Goal: Navigation & Orientation: Find specific page/section

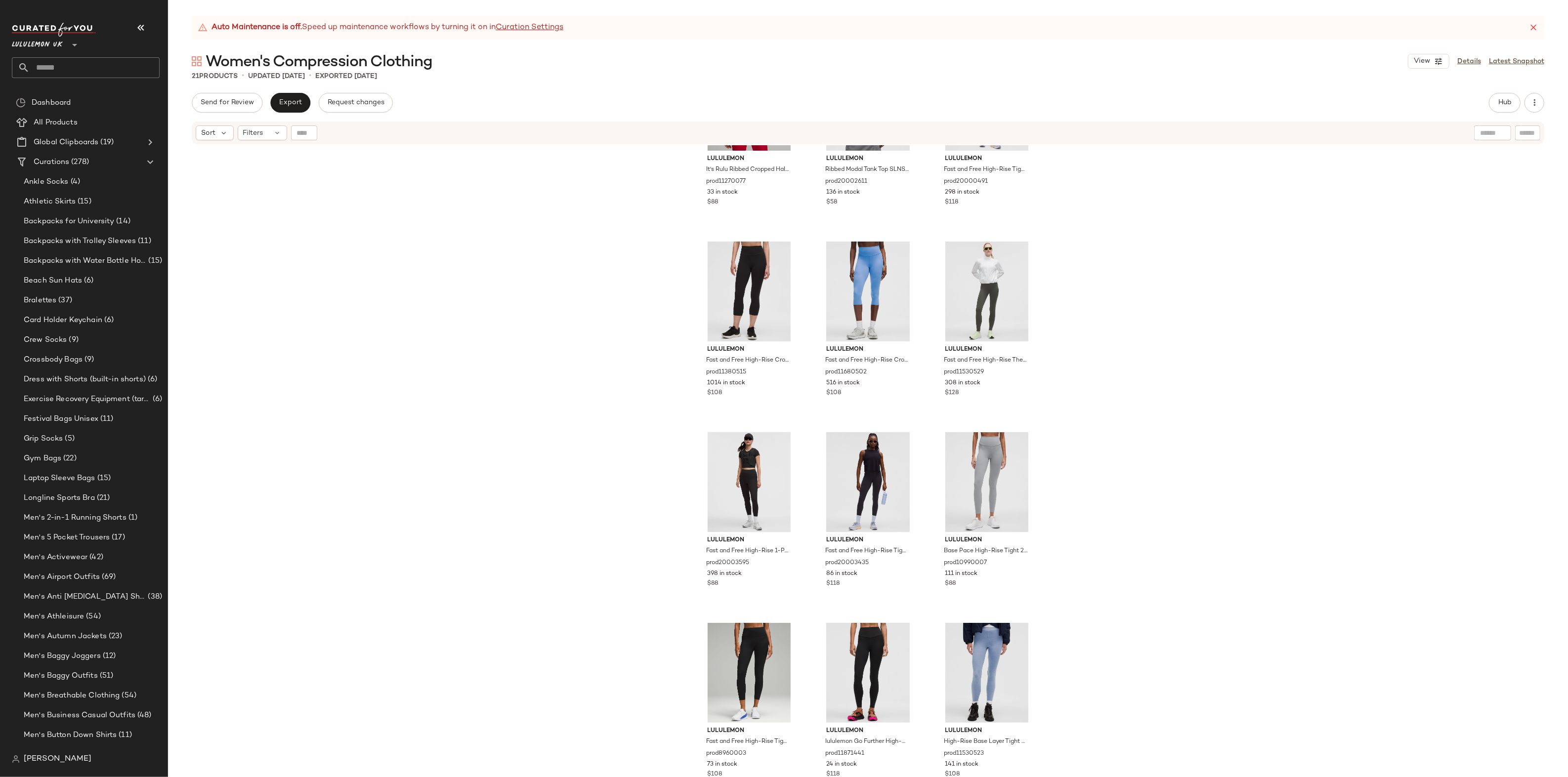
scroll to position [680, 0]
